Goal: Register for event/course

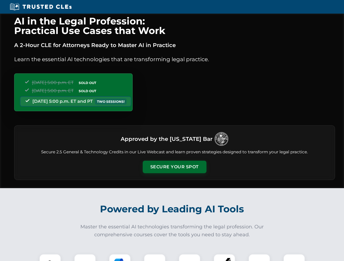
click at [174, 167] on button "Secure Your Spot" at bounding box center [175, 167] width 64 height 13
click at [50, 258] on img at bounding box center [50, 265] width 16 height 16
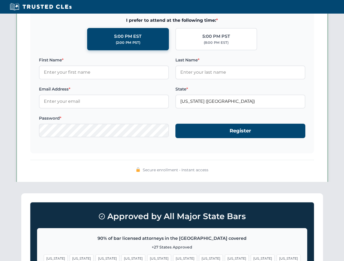
click at [199, 258] on span "[US_STATE]" at bounding box center [211, 259] width 24 height 8
click at [251, 258] on span "[US_STATE]" at bounding box center [263, 259] width 24 height 8
